Goal: Task Accomplishment & Management: Use online tool/utility

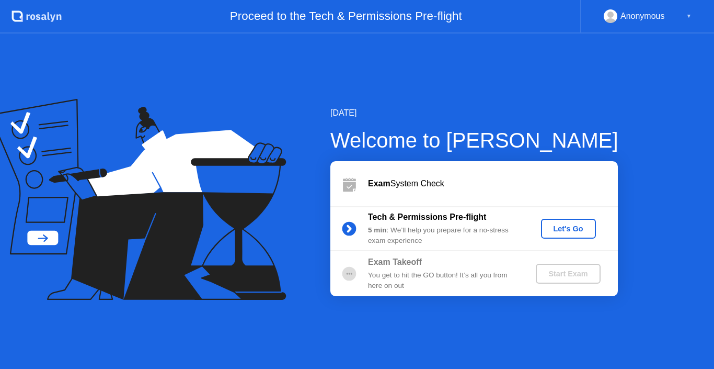
click at [429, 177] on div "Exam System Check" at bounding box center [493, 183] width 250 height 13
click at [566, 233] on div "Let's Go" at bounding box center [568, 228] width 47 height 8
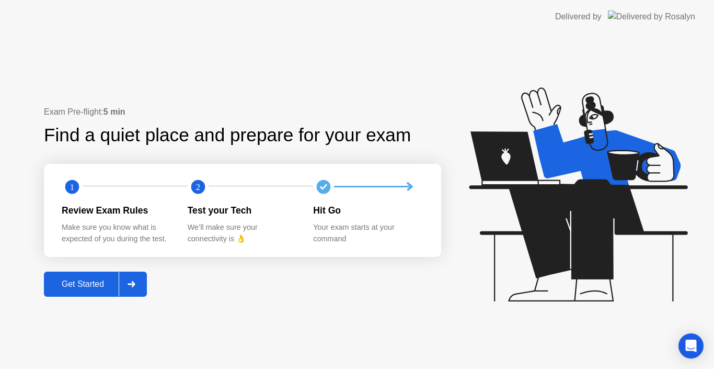
click at [117, 285] on div "Get Started" at bounding box center [83, 283] width 72 height 9
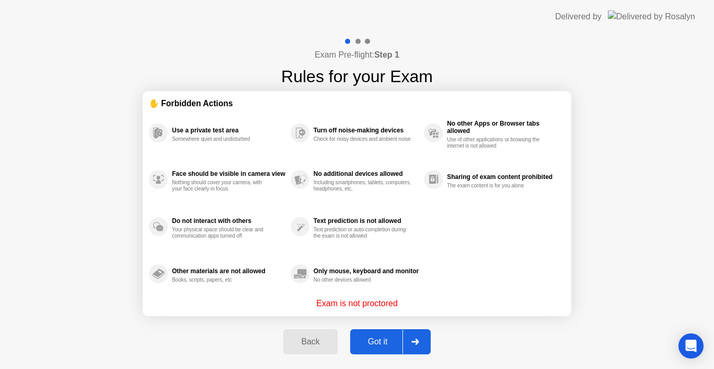
click at [377, 340] on div "Got it" at bounding box center [377, 341] width 49 height 9
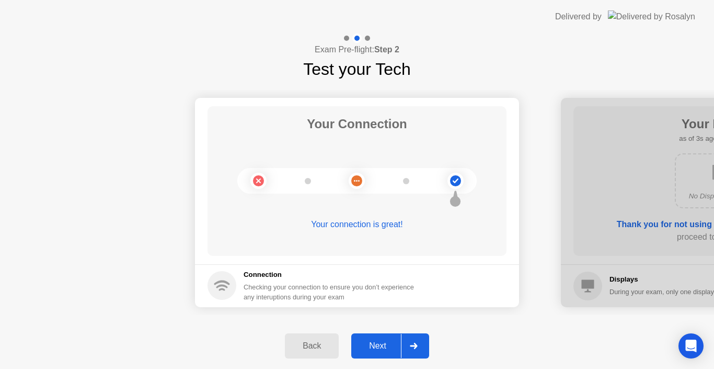
click at [382, 341] on div "Next" at bounding box center [378, 345] width 47 height 9
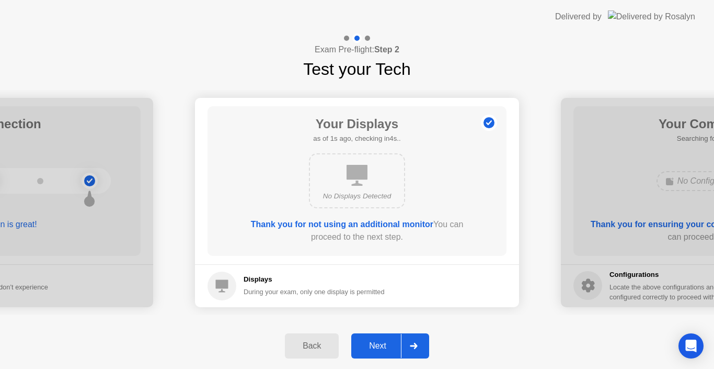
click at [386, 342] on div "Next" at bounding box center [378, 345] width 47 height 9
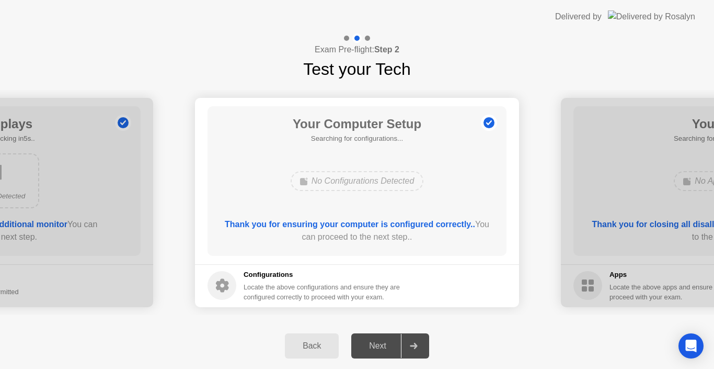
click at [323, 348] on div "Back" at bounding box center [312, 345] width 48 height 9
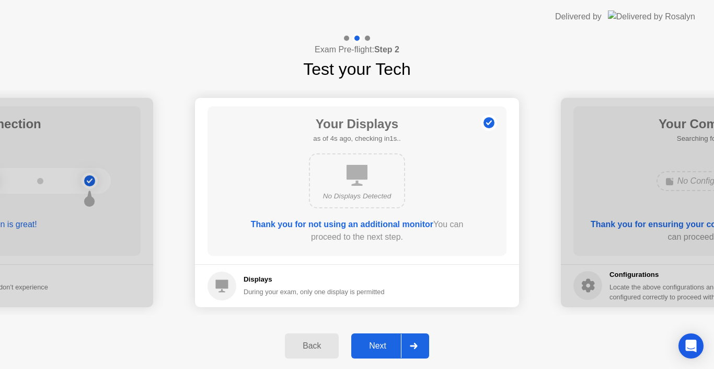
click at [372, 337] on button "Next" at bounding box center [390, 345] width 78 height 25
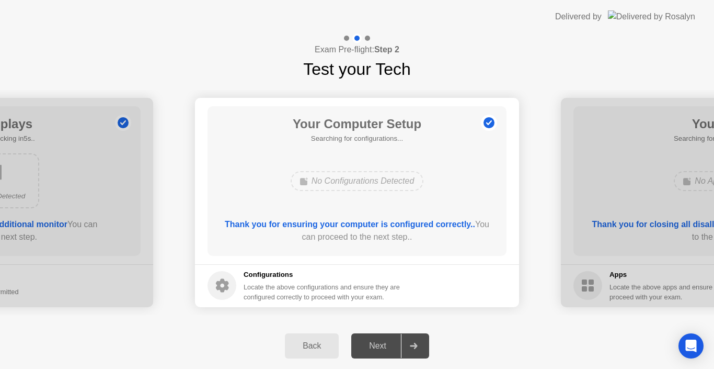
click at [379, 345] on div "Next" at bounding box center [378, 345] width 47 height 9
click at [419, 344] on div at bounding box center [413, 346] width 25 height 24
click at [416, 343] on icon at bounding box center [413, 345] width 7 height 6
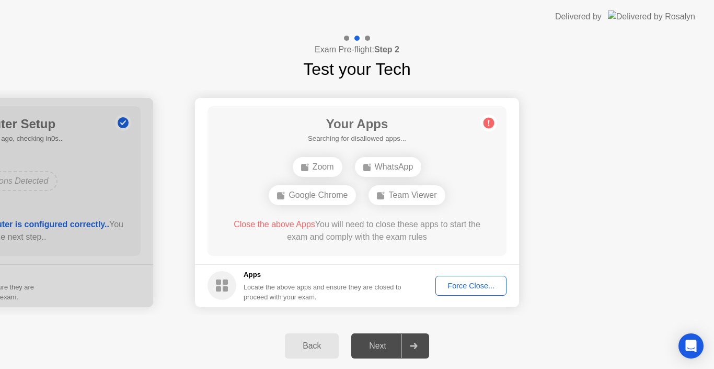
click at [450, 288] on div "Force Close..." at bounding box center [471, 285] width 64 height 8
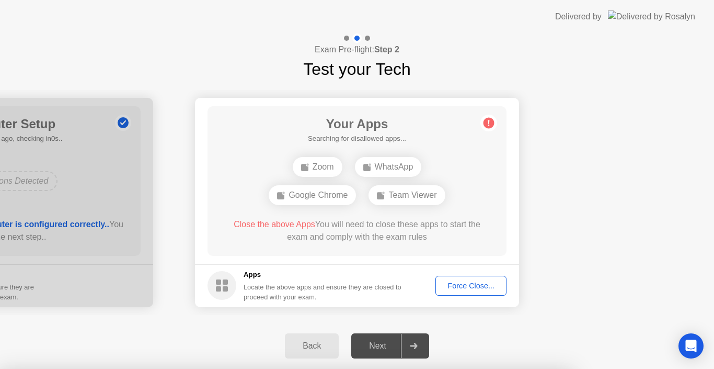
click at [548, 368] on div at bounding box center [357, 369] width 714 height 0
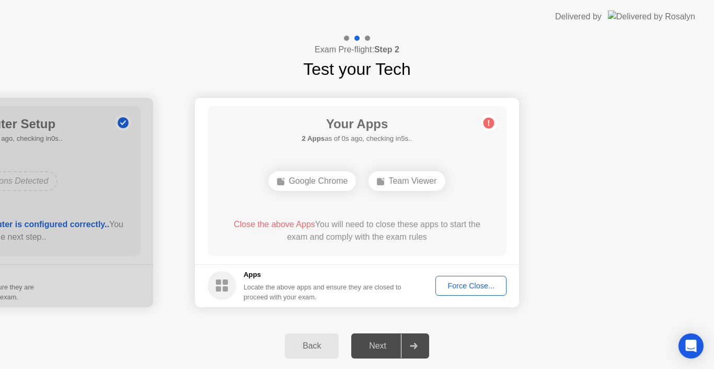
click at [409, 346] on div at bounding box center [413, 346] width 25 height 24
